Goal: Task Accomplishment & Management: Use online tool/utility

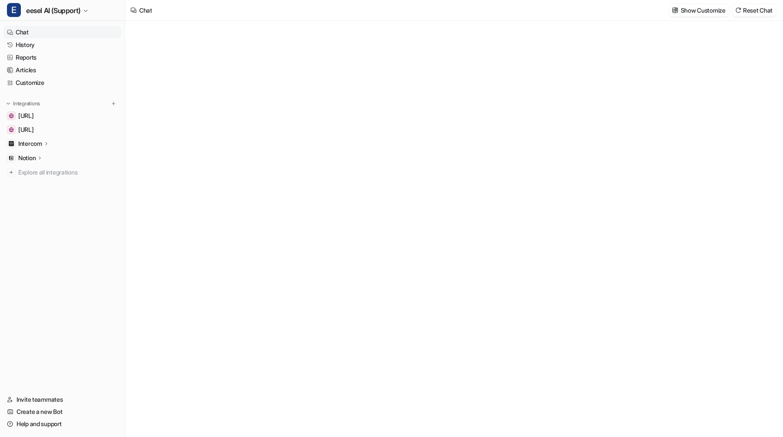
type textarea "**********"
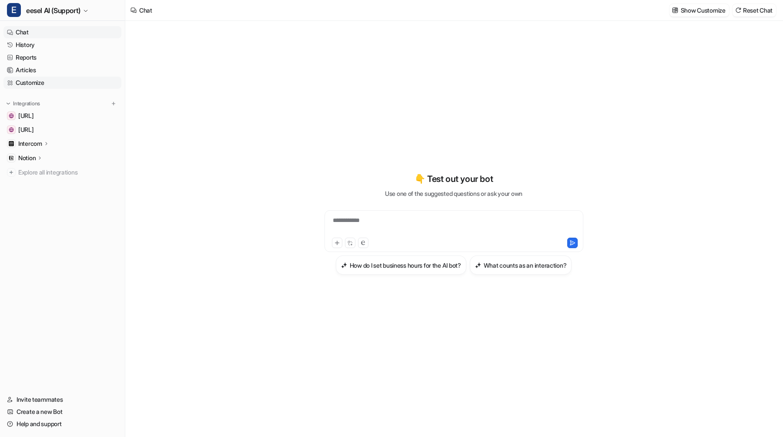
click at [51, 79] on link "Customize" at bounding box center [62, 83] width 118 height 12
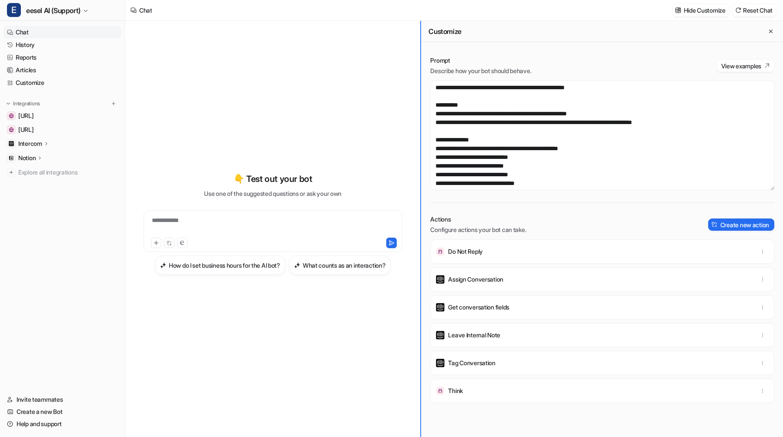
click at [383, 144] on div "**********" at bounding box center [454, 229] width 658 height 416
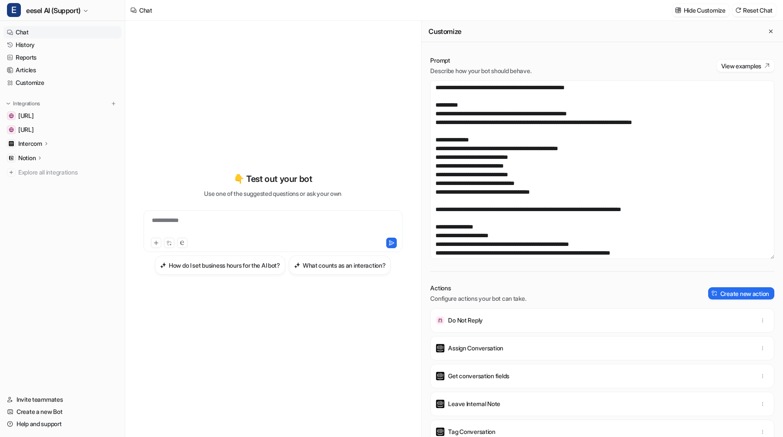
drag, startPoint x: 771, startPoint y: 188, endPoint x: 772, endPoint y: 256, distance: 68.7
click at [772, 256] on textarea at bounding box center [602, 169] width 344 height 178
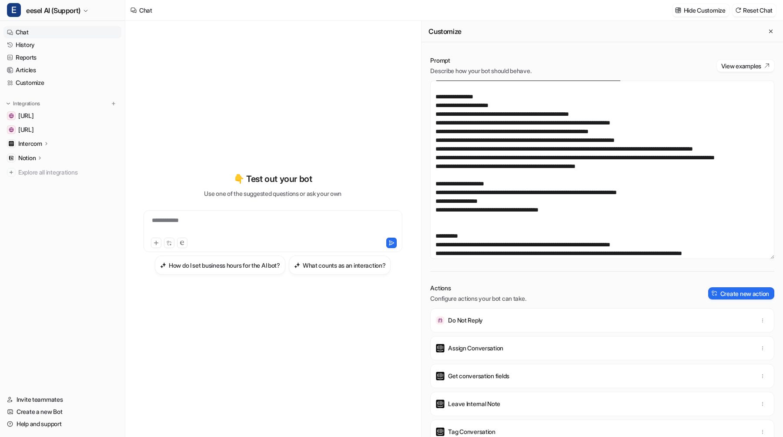
scroll to position [131, 0]
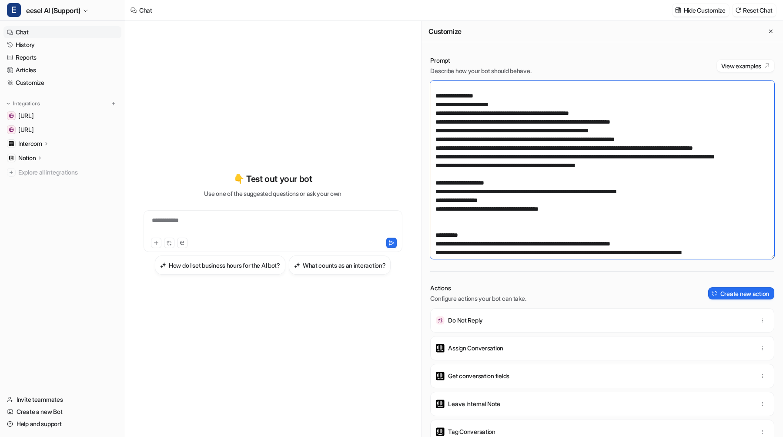
click at [581, 175] on textarea at bounding box center [602, 169] width 344 height 178
click at [526, 202] on textarea at bounding box center [602, 169] width 344 height 178
click at [715, 8] on button "Save changes" at bounding box center [706, 10] width 45 height 13
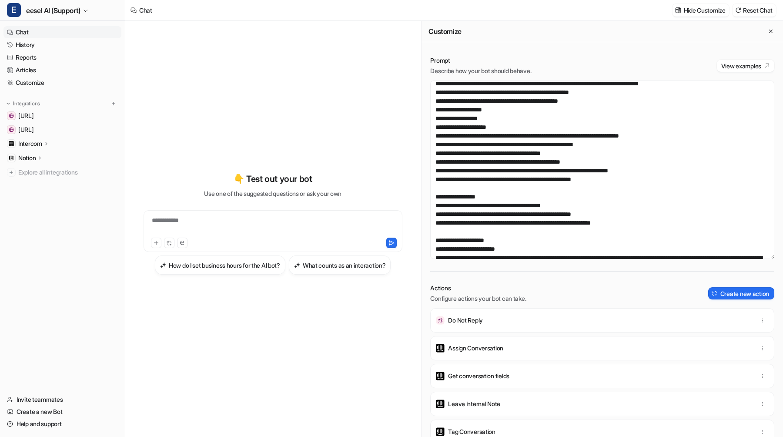
scroll to position [558, 0]
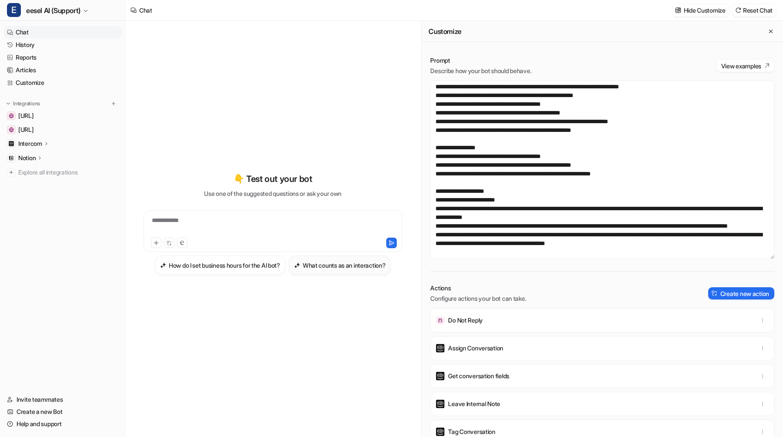
click at [361, 271] on button "What counts as an interaction?" at bounding box center [340, 264] width 102 height 19
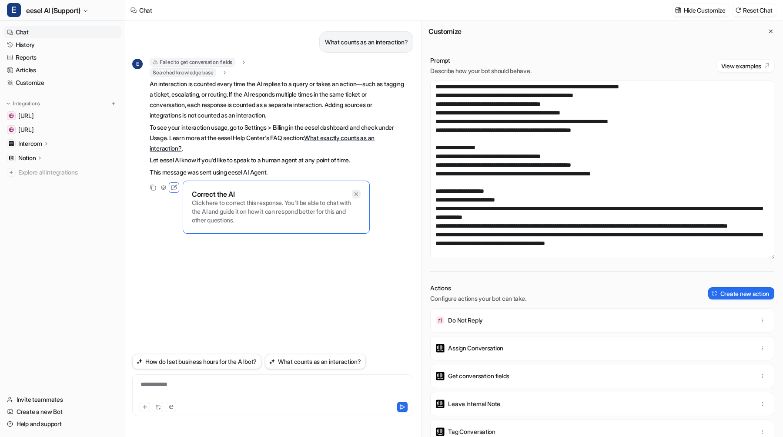
click at [357, 195] on icon at bounding box center [356, 194] width 6 height 6
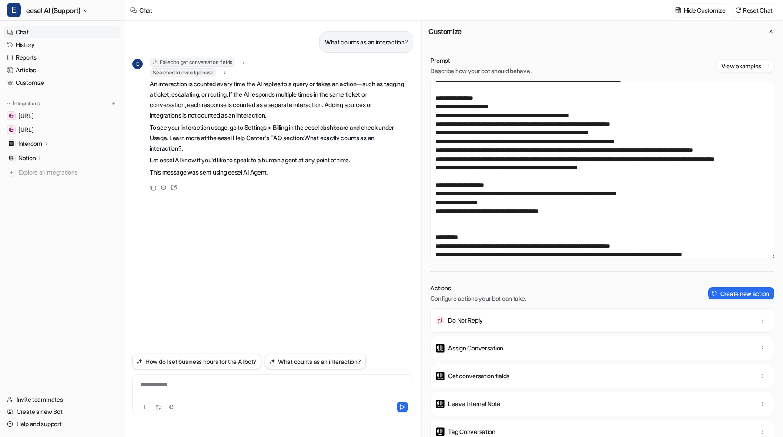
scroll to position [138, 0]
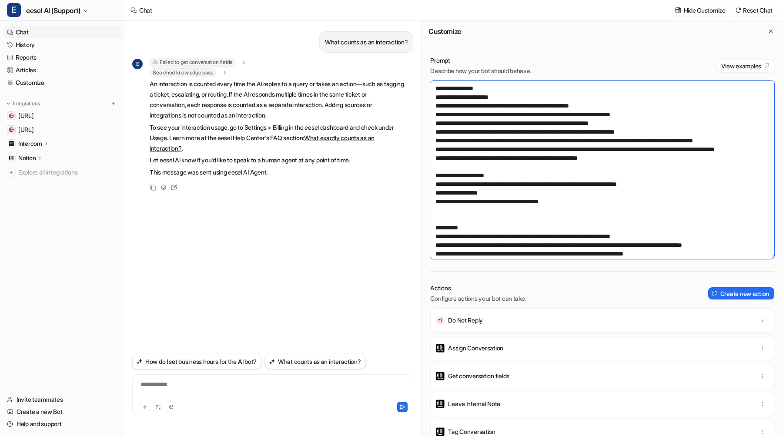
click at [617, 167] on textarea at bounding box center [602, 169] width 344 height 178
type textarea "**********"
click at [693, 7] on button "Save changes" at bounding box center [706, 10] width 45 height 13
click at [349, 363] on button "What counts as an interaction?" at bounding box center [315, 361] width 101 height 15
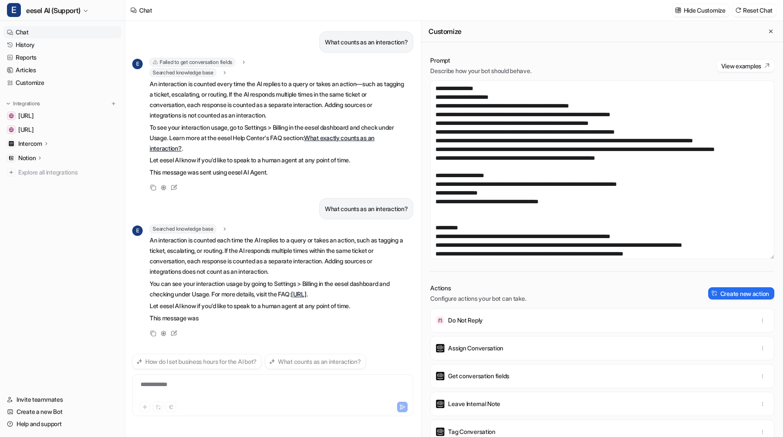
scroll to position [8, 0]
click at [752, 10] on button "Reset Chat" at bounding box center [755, 10] width 44 height 13
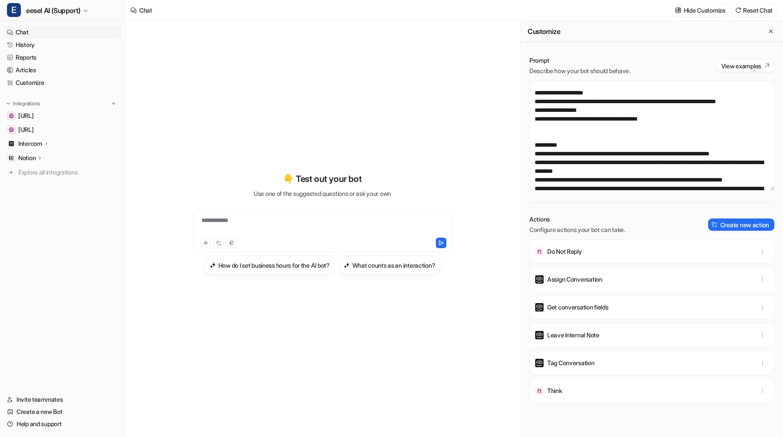
scroll to position [225, 0]
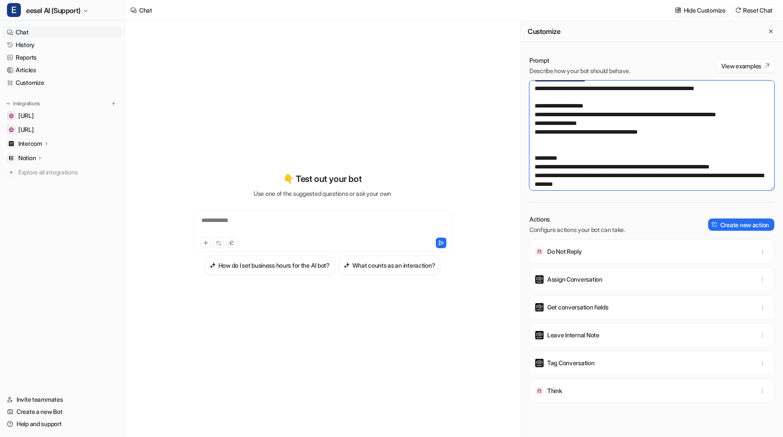
click at [540, 134] on textarea at bounding box center [651, 135] width 245 height 110
type textarea "**********"
click at [703, 11] on button "Save changes" at bounding box center [706, 10] width 45 height 13
click at [389, 268] on h3 "What counts as an interaction?" at bounding box center [393, 265] width 83 height 9
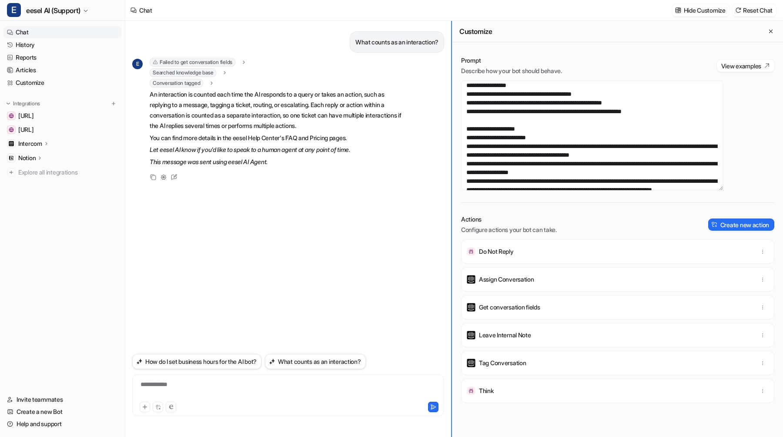
scroll to position [637, 0]
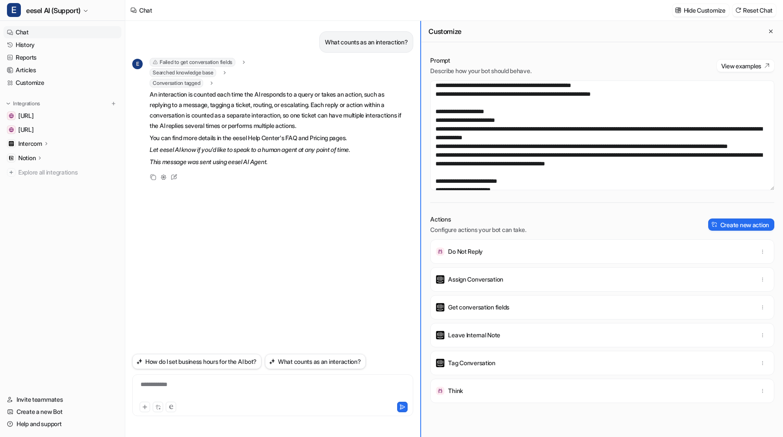
click at [344, 158] on div "What counts as an interaction? E Failed to get conversation fields error : "Err…" at bounding box center [454, 229] width 658 height 416
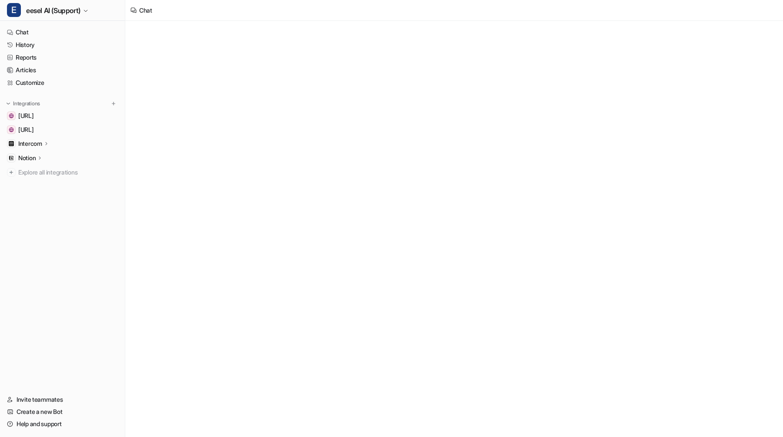
click at [53, 7] on span "eesel AI (Support)" at bounding box center [53, 10] width 54 height 12
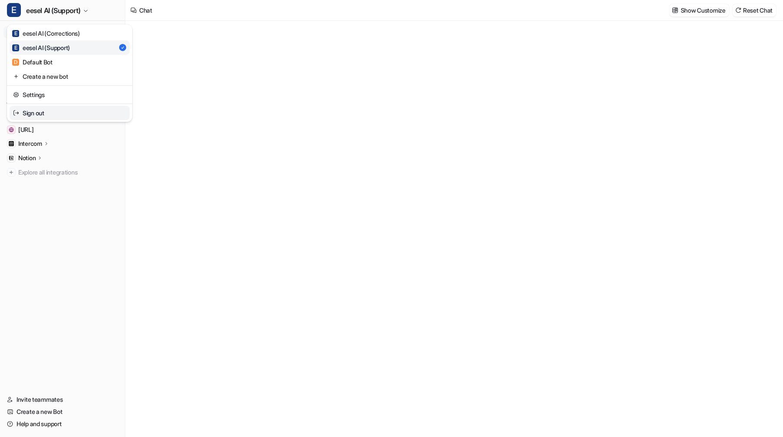
type textarea "**********"
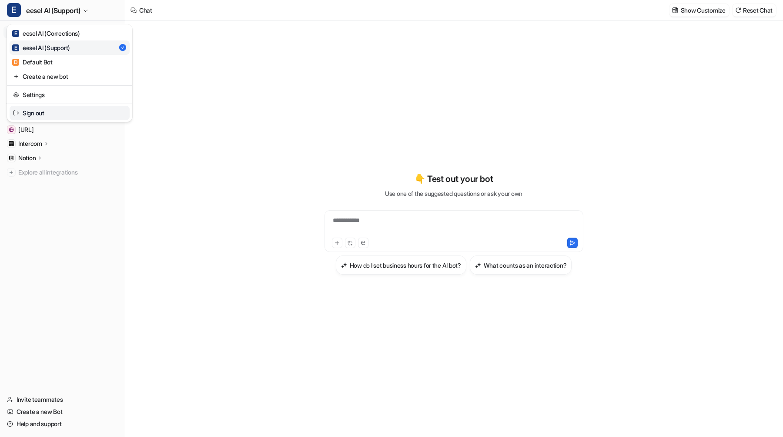
click at [48, 111] on link "Sign out" at bounding box center [70, 113] width 120 height 14
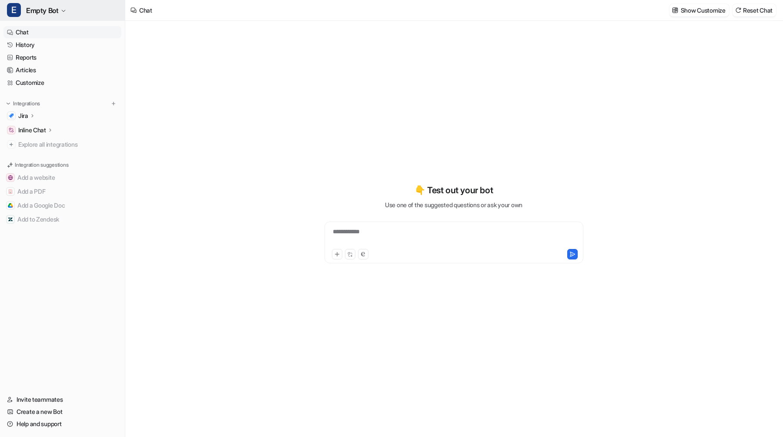
click at [99, 12] on button "E Empty Bot" at bounding box center [62, 10] width 125 height 21
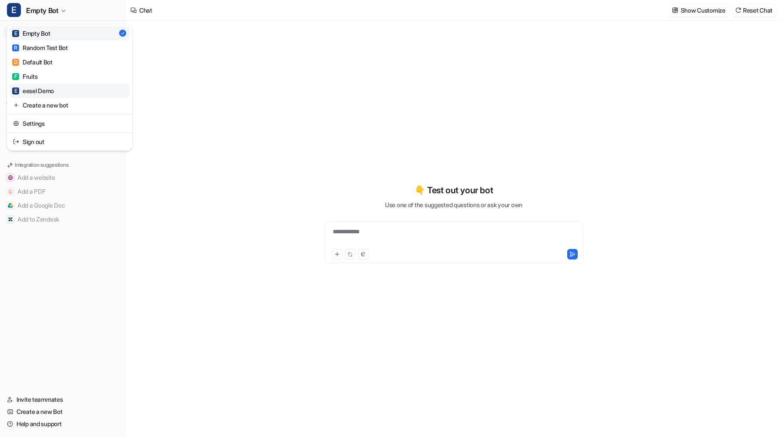
click at [86, 91] on link "E eesel Demo" at bounding box center [70, 91] width 120 height 14
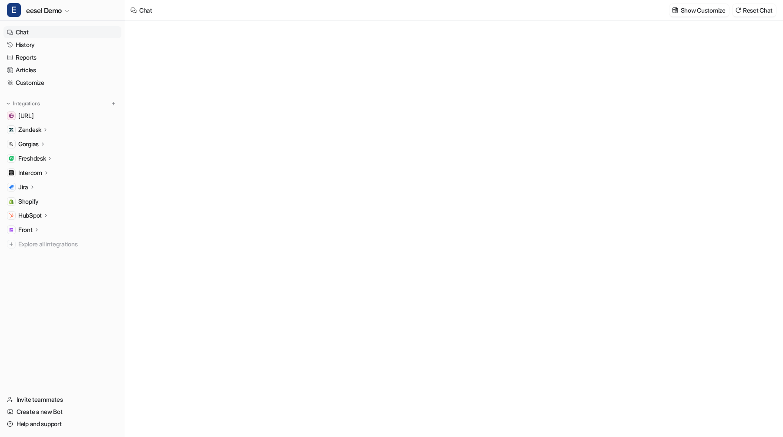
type textarea "**********"
